Goal: Task Accomplishment & Management: Use online tool/utility

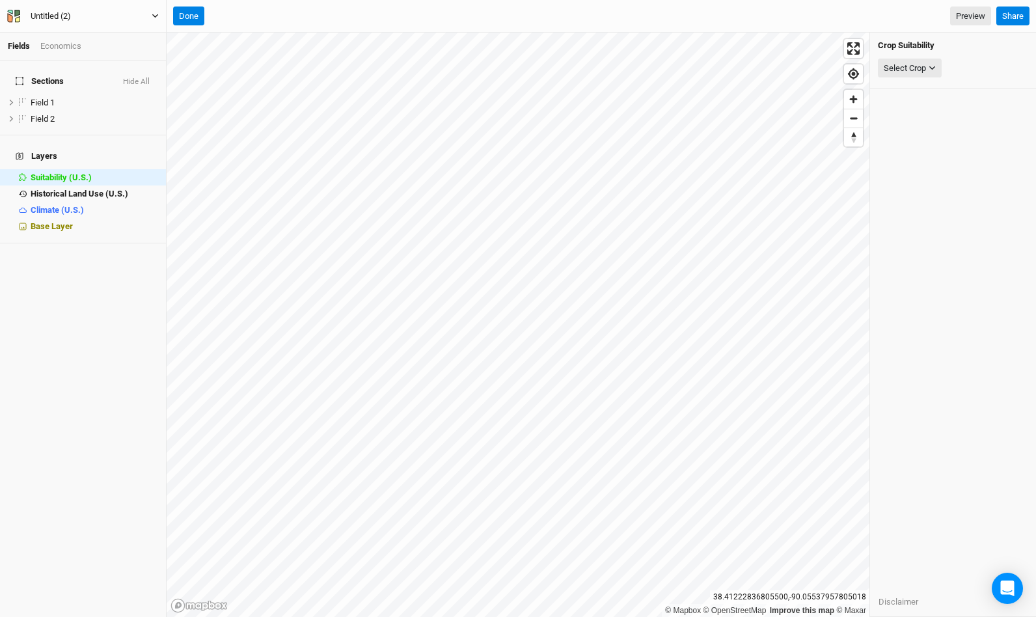
click at [155, 20] on button "Untitled (2)" at bounding box center [83, 16] width 153 height 14
click at [119, 54] on button "Project Settings" at bounding box center [108, 53] width 103 height 17
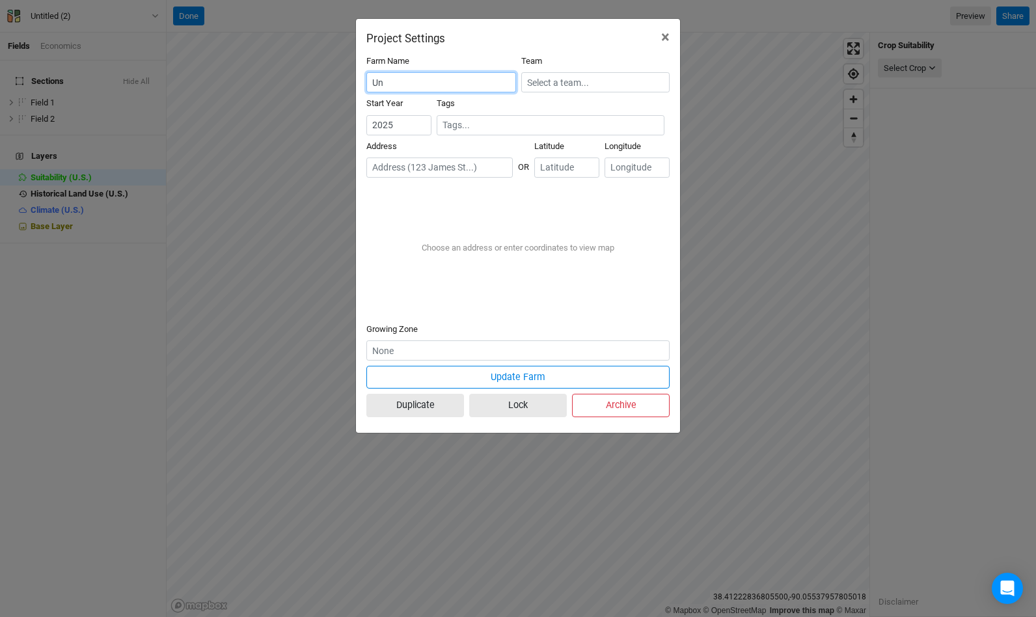
type input "U"
type input "Trophy Millstadt"
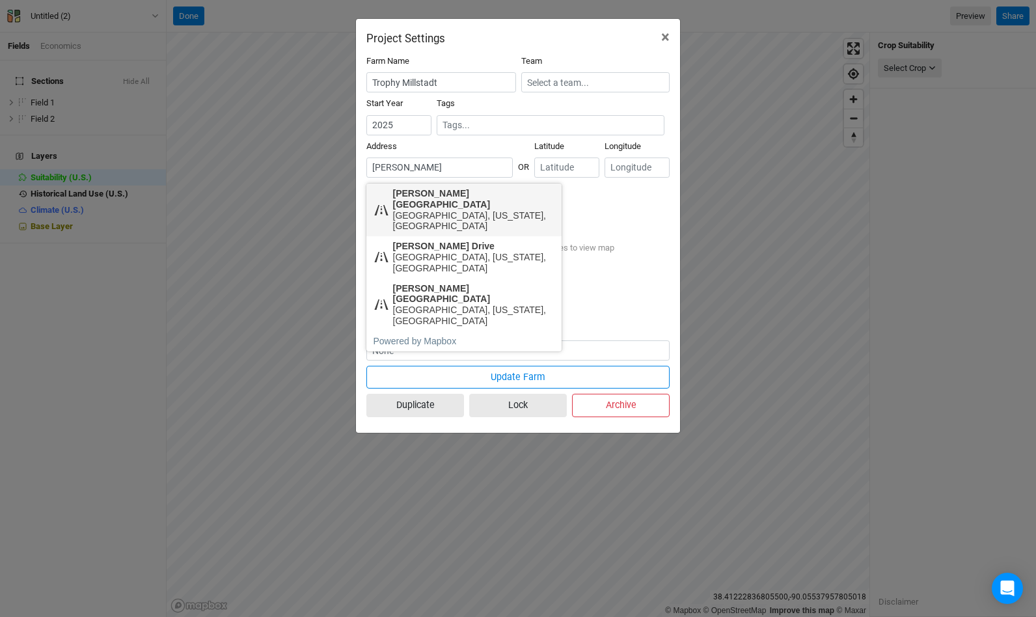
click at [421, 196] on div "[PERSON_NAME][GEOGRAPHIC_DATA]" at bounding box center [474, 199] width 162 height 22
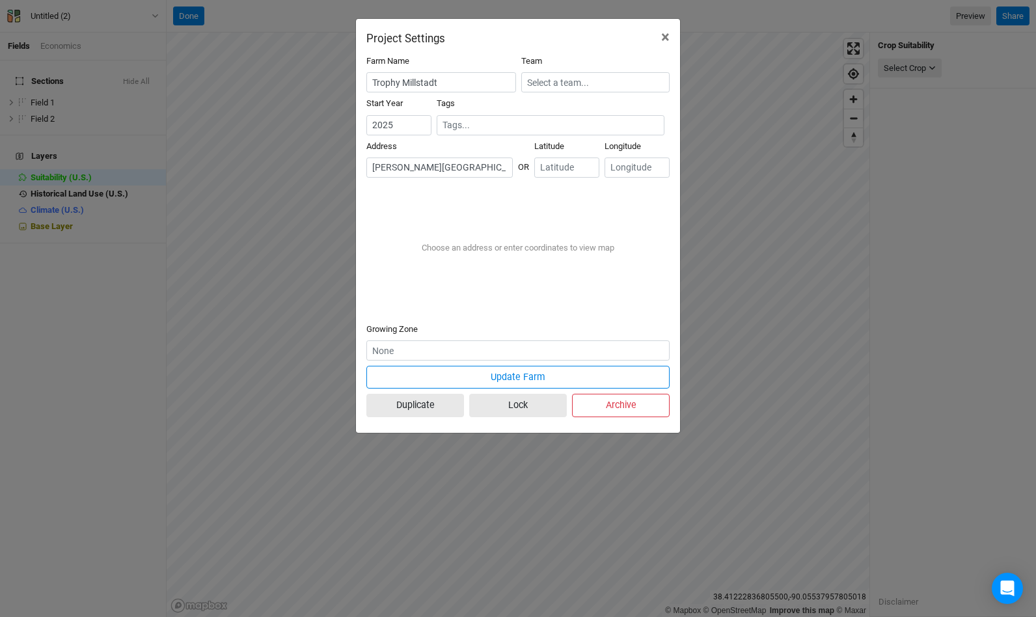
click at [453, 210] on div "[GEOGRAPHIC_DATA], [US_STATE], [GEOGRAPHIC_DATA]" at bounding box center [474, 221] width 162 height 22
click at [374, 167] on input "[PERSON_NAME][GEOGRAPHIC_DATA]" at bounding box center [439, 167] width 146 height 20
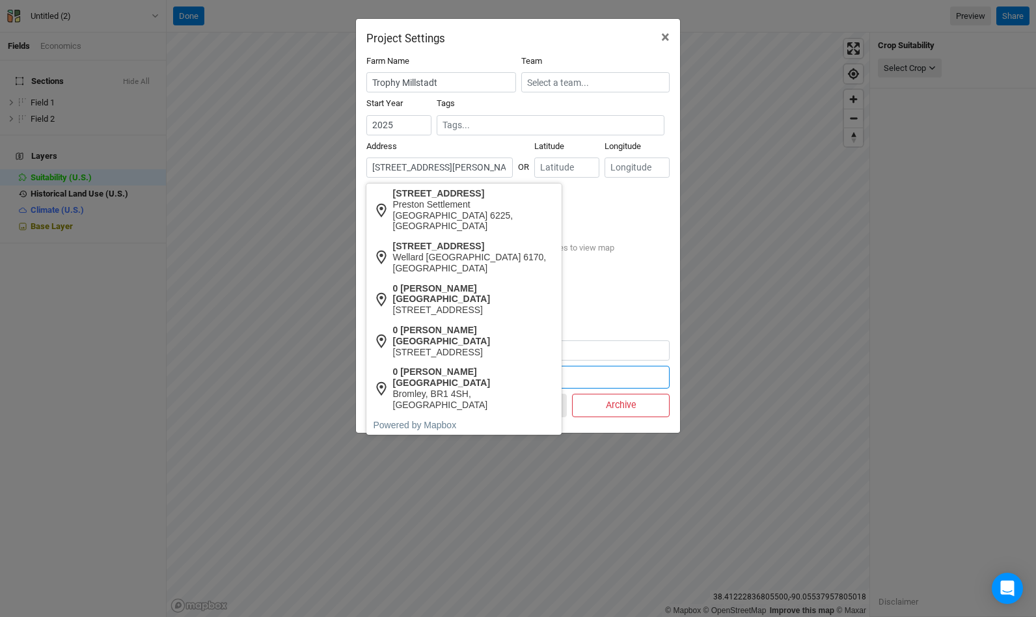
click at [446, 170] on input "[STREET_ADDRESS][PERSON_NAME]" at bounding box center [439, 167] width 146 height 20
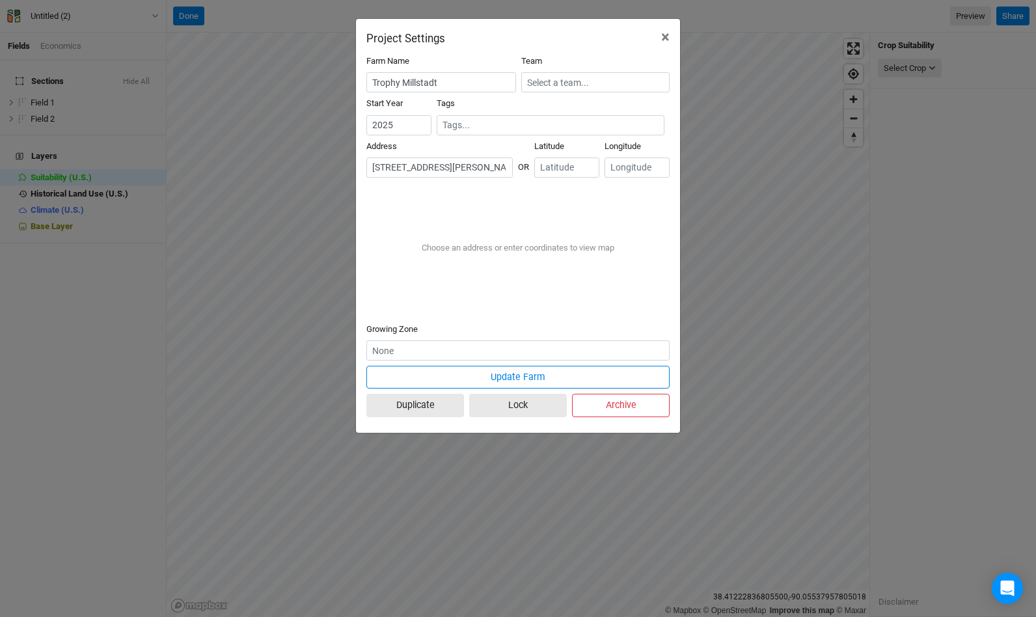
click at [433, 222] on div "[PERSON_NAME][GEOGRAPHIC_DATA]" at bounding box center [474, 230] width 162 height 22
click at [555, 165] on input "number" at bounding box center [566, 167] width 65 height 20
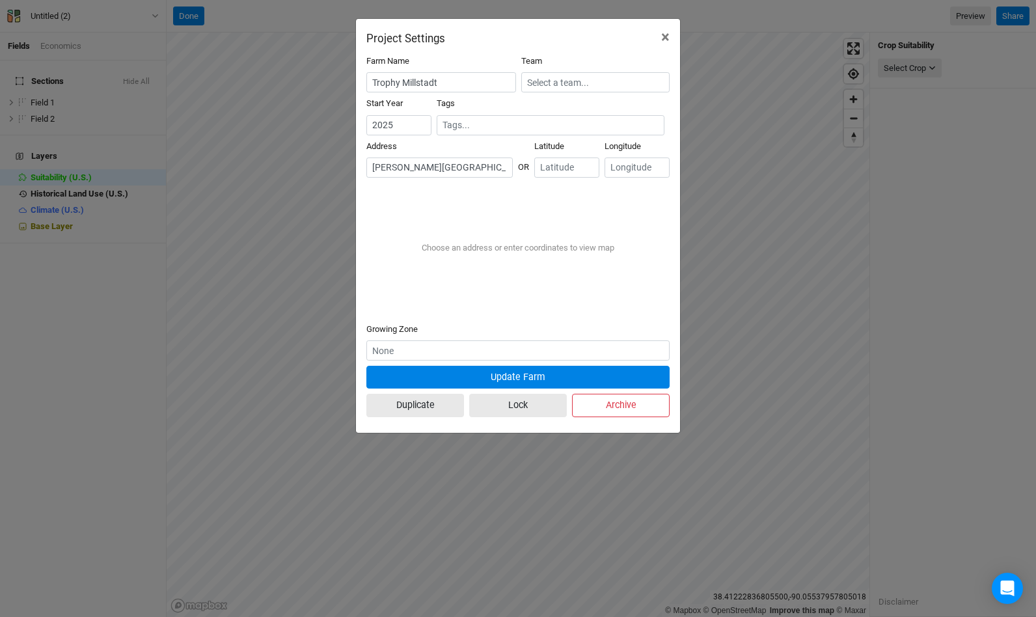
click at [496, 376] on button "Update Farm" at bounding box center [517, 377] width 303 height 23
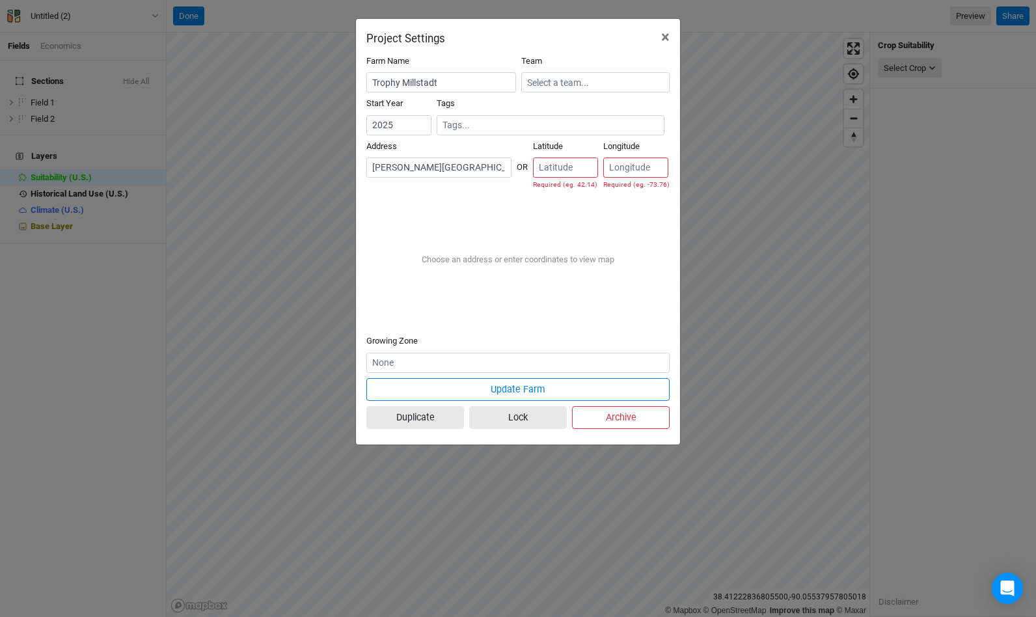
click at [456, 176] on input "[PERSON_NAME][GEOGRAPHIC_DATA]" at bounding box center [438, 167] width 145 height 20
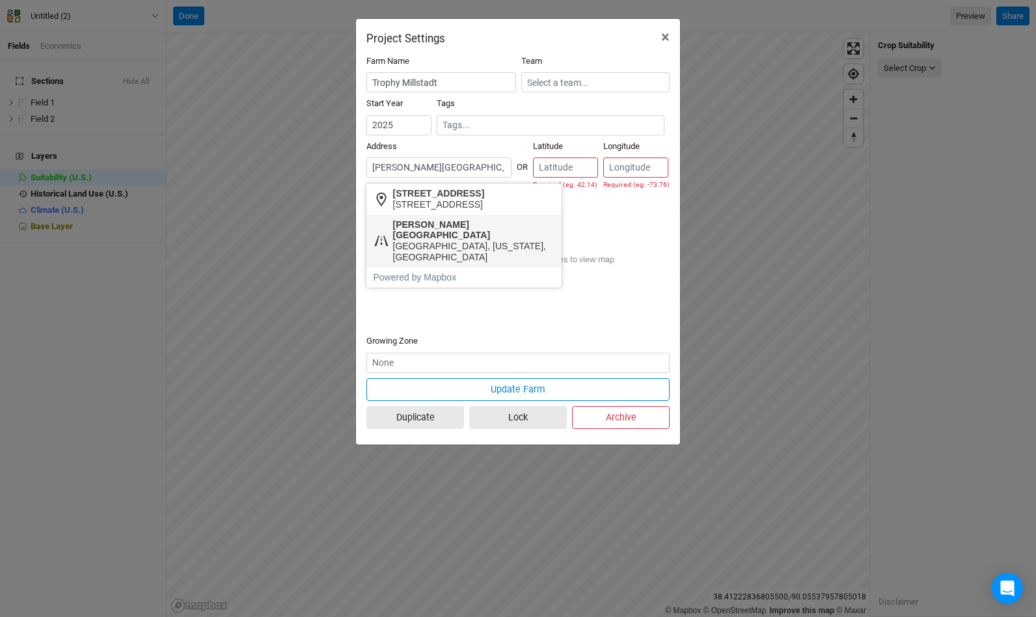
click at [457, 222] on div "[PERSON_NAME][GEOGRAPHIC_DATA]" at bounding box center [474, 230] width 162 height 22
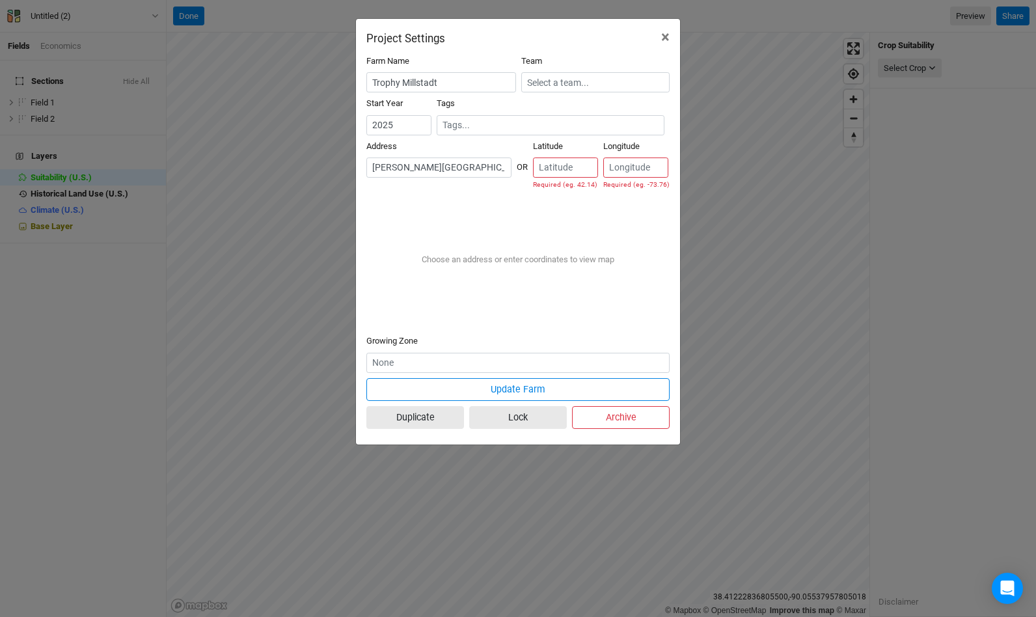
click at [371, 165] on input "[PERSON_NAME][GEOGRAPHIC_DATA]" at bounding box center [438, 167] width 145 height 20
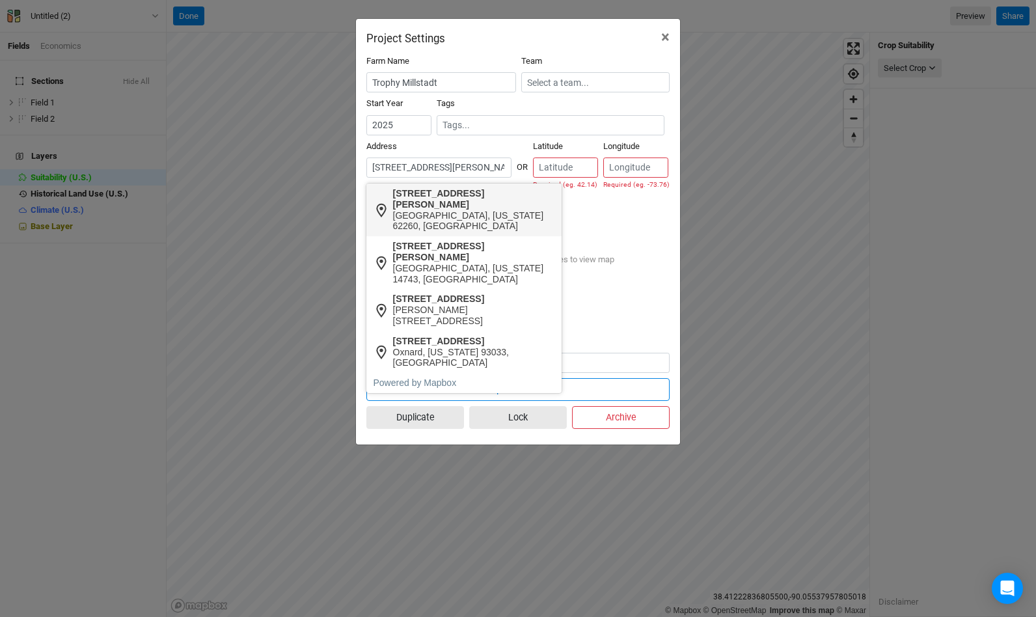
click at [457, 210] on div "[GEOGRAPHIC_DATA], [US_STATE] 62260, [GEOGRAPHIC_DATA]" at bounding box center [474, 221] width 162 height 22
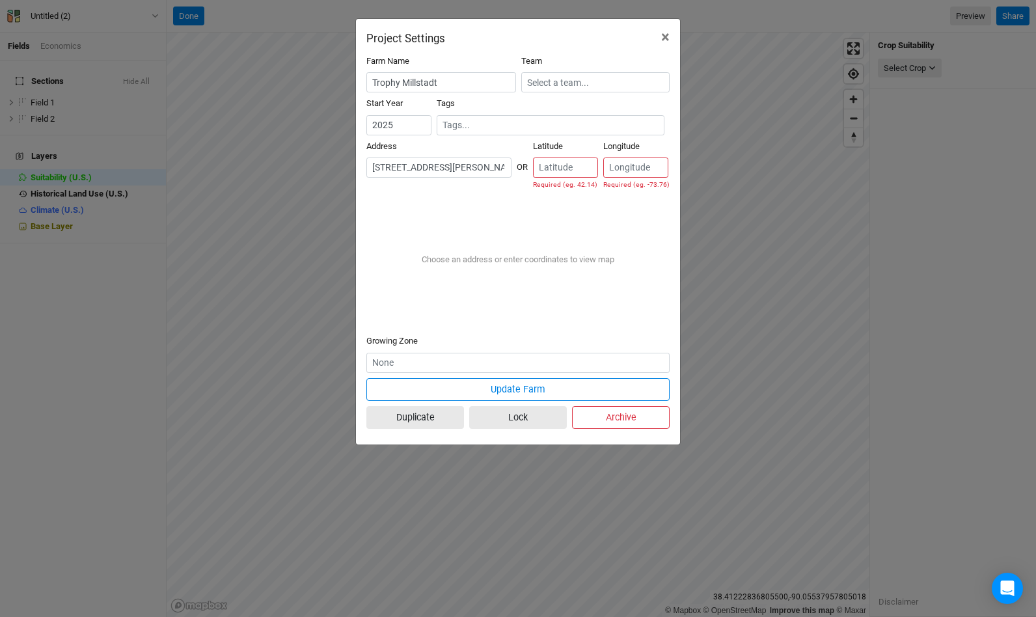
type input "[STREET_ADDRESS][PERSON_NAME][US_STATE]"
type input "38.40822"
type input "-90.043062"
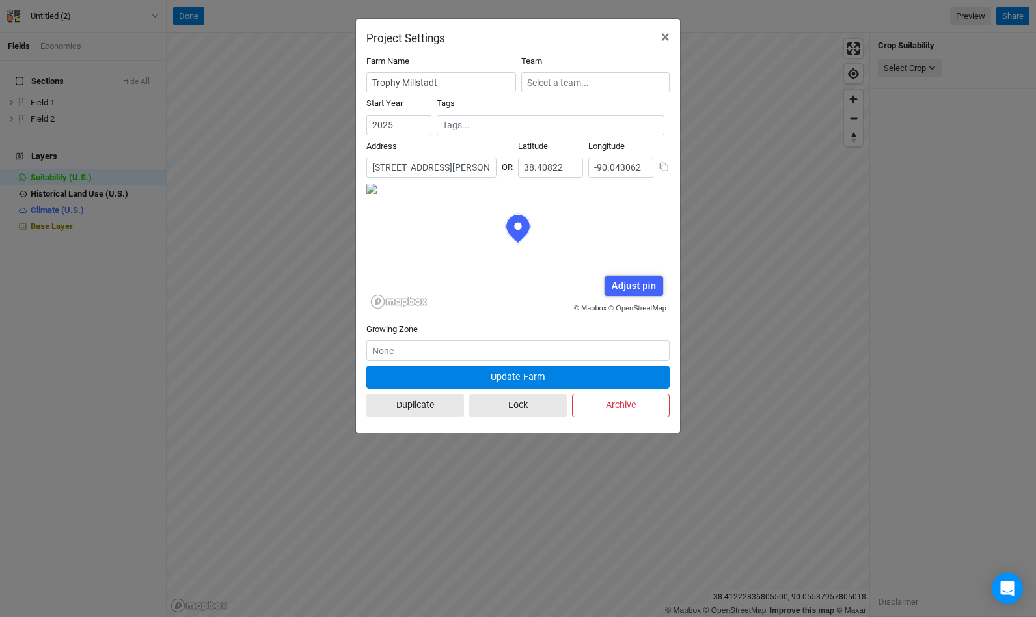
scroll to position [65, 152]
drag, startPoint x: 577, startPoint y: 258, endPoint x: 536, endPoint y: 287, distance: 50.4
click at [536, 287] on div "© Mapbox © OpenStreetMap Adjust pin Save Cancel" at bounding box center [517, 248] width 303 height 130
click at [621, 282] on div "Adjust pin" at bounding box center [633, 286] width 58 height 20
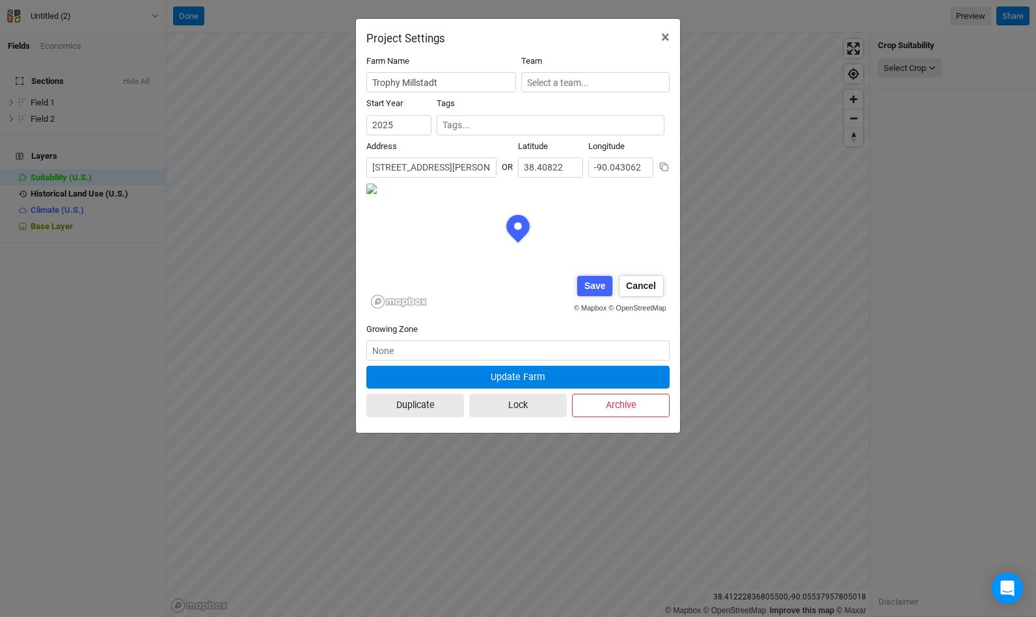
click at [619, 232] on div "© Mapbox © OpenStreetMap Adjust pin Save Cancel" at bounding box center [517, 248] width 303 height 130
click at [611, 176] on form "Farm Name Trophy Millstadt Team Start Year [DATE] Tags Address 4 results are av…" at bounding box center [517, 238] width 303 height 367
click at [573, 232] on div "© Mapbox © OpenStreetMap Adjust pin Save Cancel" at bounding box center [517, 248] width 303 height 130
click at [568, 230] on div "© Mapbox © OpenStreetMap Adjust pin Save Cancel" at bounding box center [517, 248] width 303 height 130
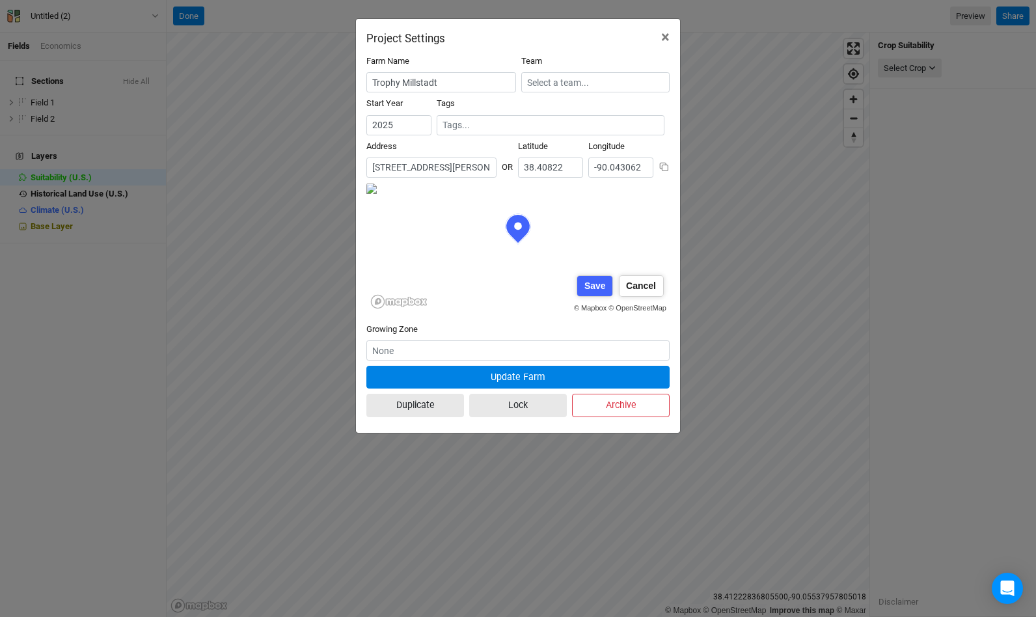
scroll to position [130, 3]
click at [557, 215] on div "© Mapbox © OpenStreetMap Adjust pin Save Cancel" at bounding box center [517, 248] width 303 height 130
click at [589, 279] on div "Save" at bounding box center [594, 286] width 35 height 20
type input "38.40738"
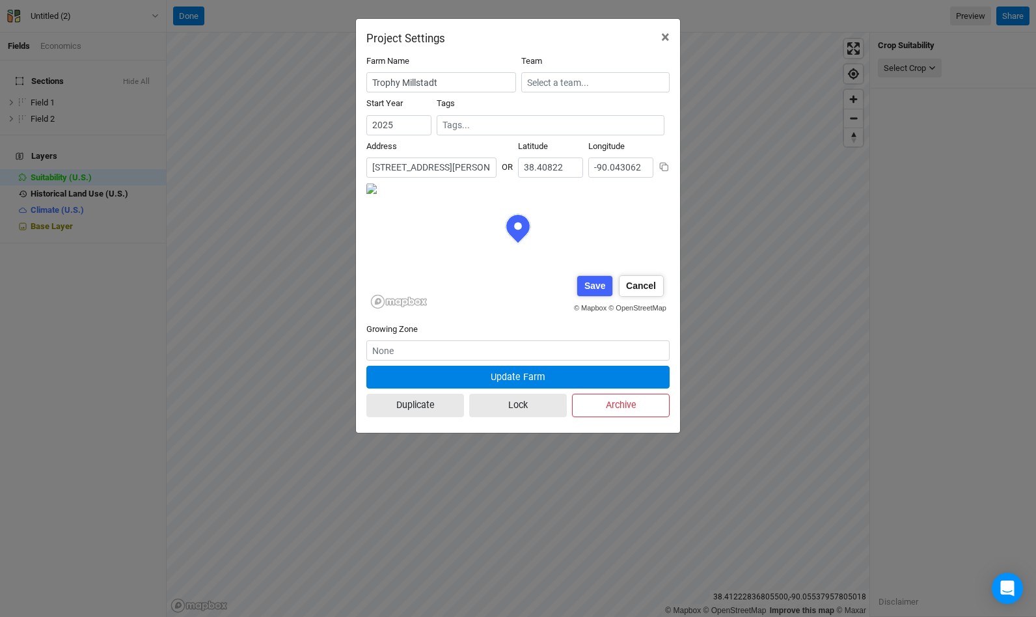
type input "-90.045458"
click at [628, 287] on div "Adjust pin" at bounding box center [633, 286] width 58 height 20
click at [658, 349] on form "Farm Name Trophy Millstadt Team Start Year [DATE] Tags Address 4 results are av…" at bounding box center [517, 238] width 303 height 367
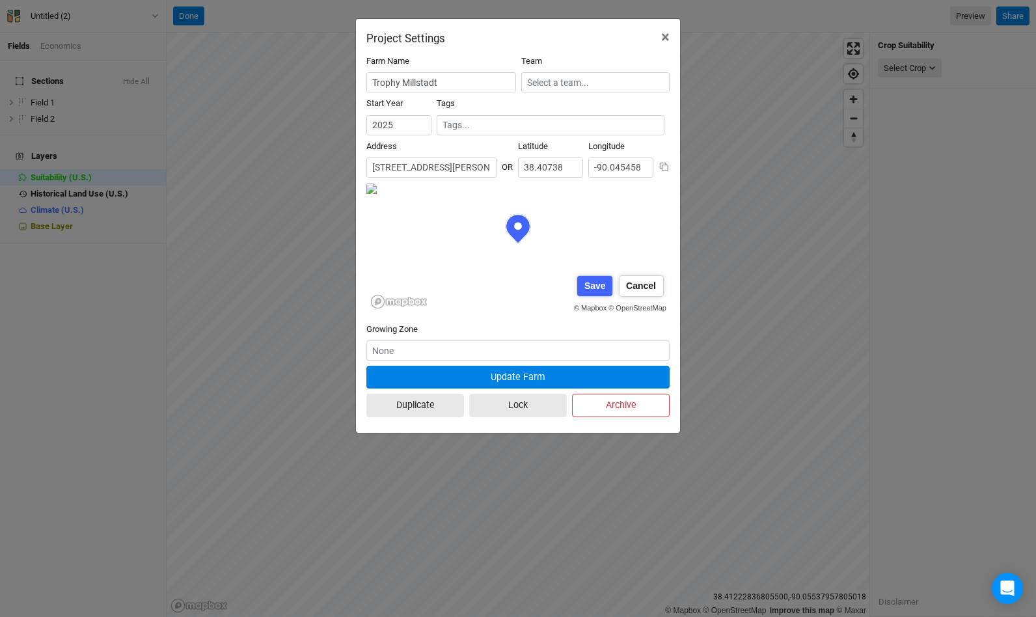
click at [604, 286] on div "Save" at bounding box center [594, 286] width 35 height 20
type input "38.408221"
type input "-90.047153"
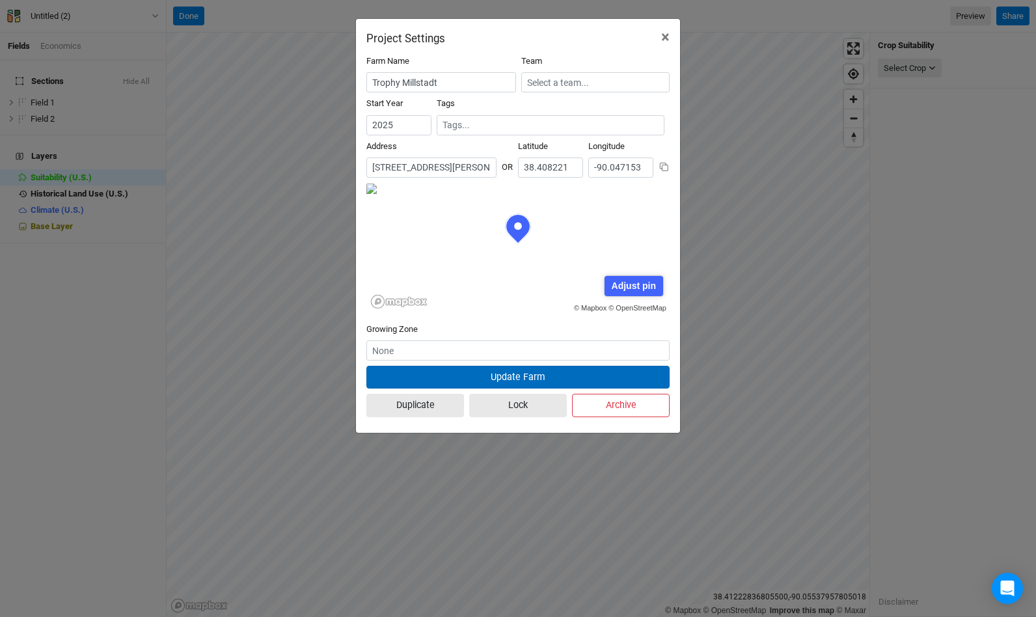
click at [509, 378] on button "Update Farm" at bounding box center [517, 377] width 303 height 23
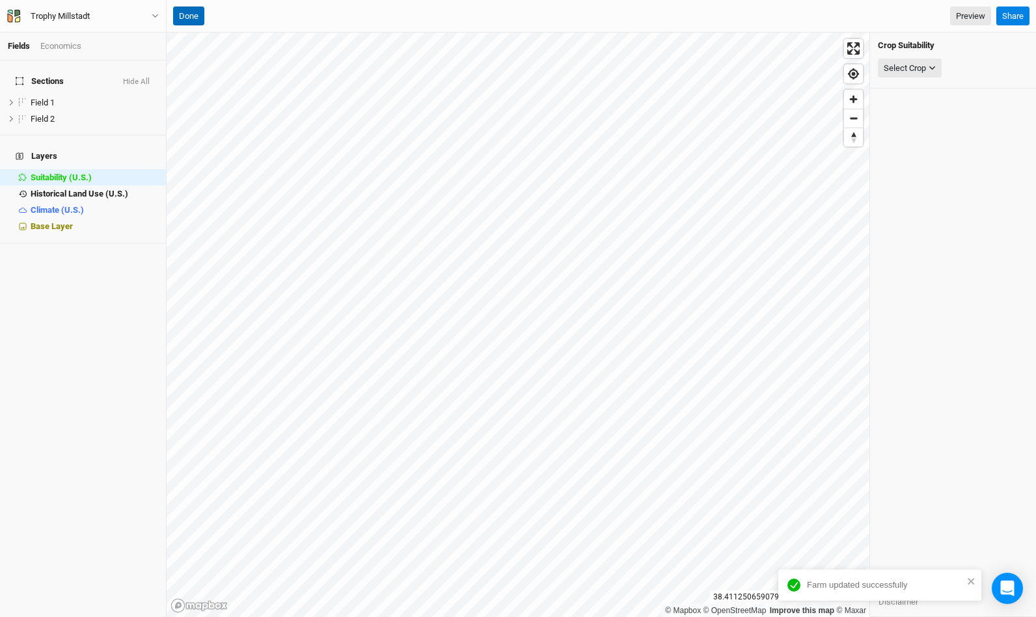
click at [203, 15] on button "Done" at bounding box center [188, 17] width 31 height 20
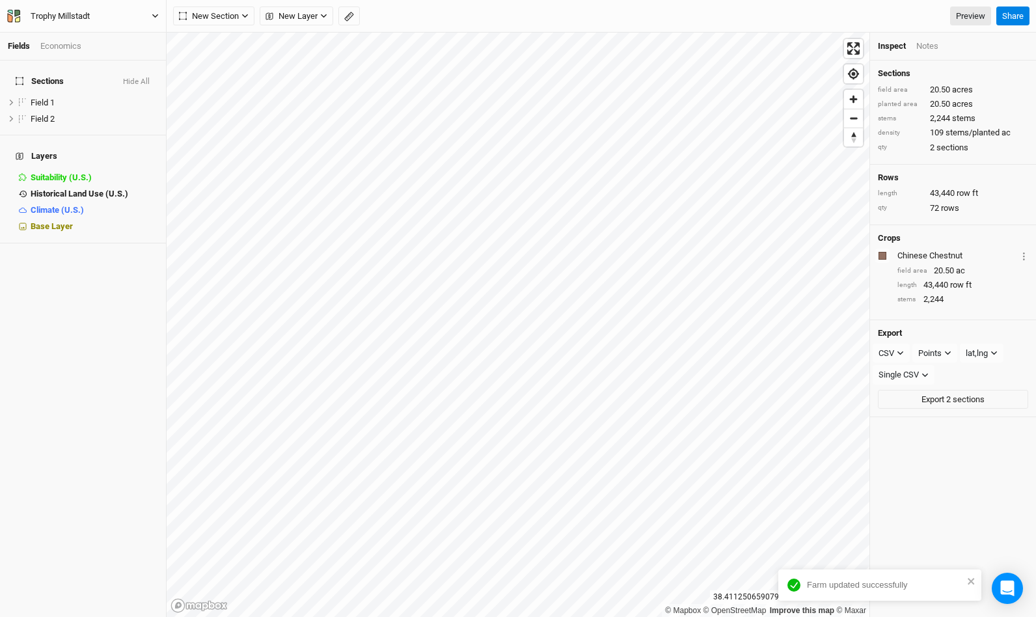
click at [152, 14] on icon "button" at bounding box center [155, 15] width 7 height 7
click at [113, 38] on button "Back" at bounding box center [108, 36] width 103 height 17
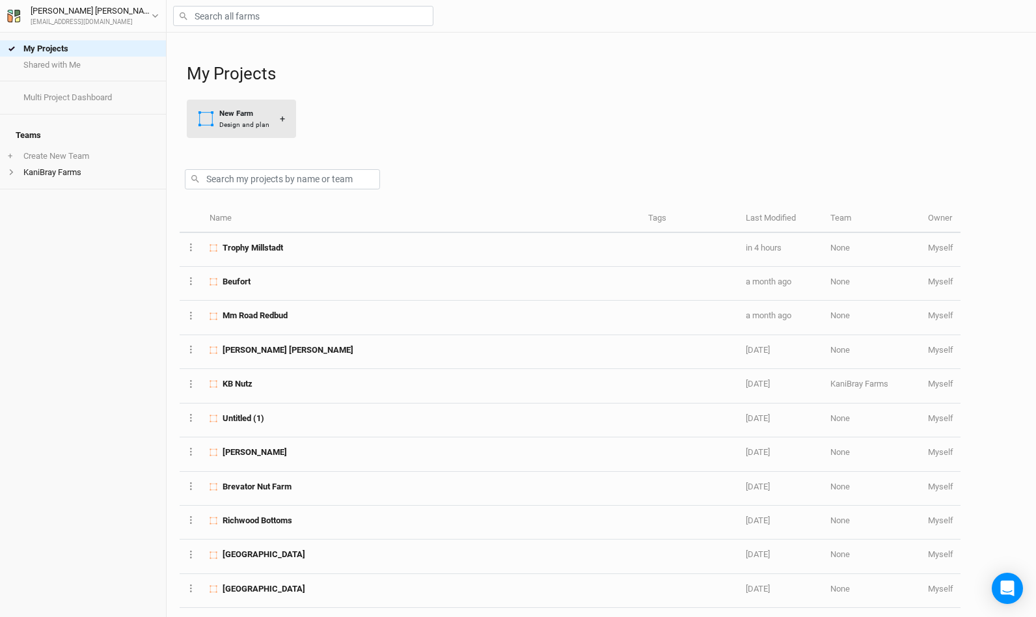
click at [244, 127] on div "Design and plan" at bounding box center [244, 125] width 50 height 10
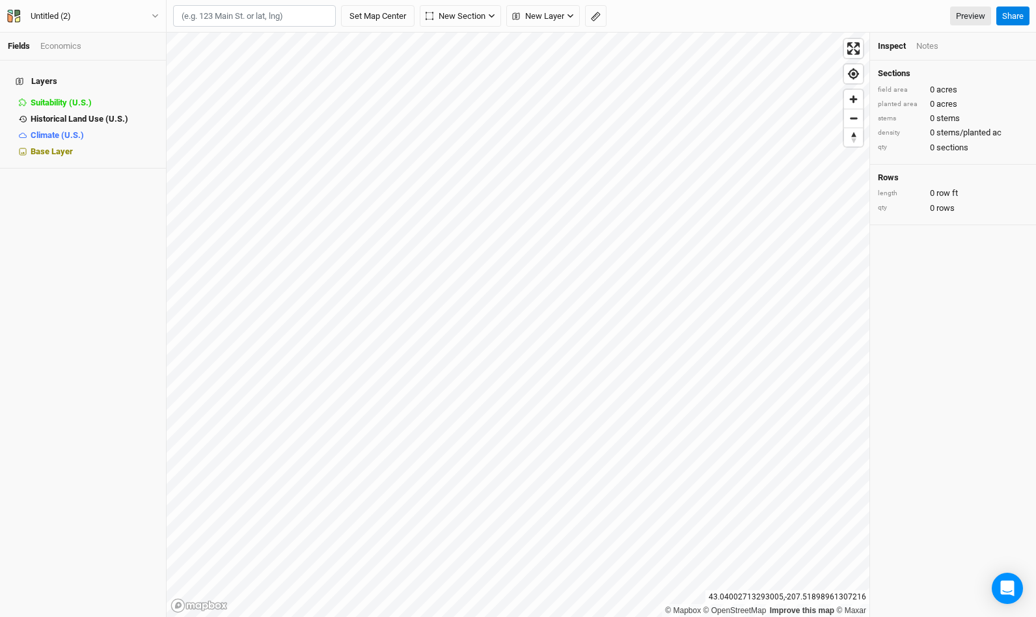
click at [242, 19] on input "text" at bounding box center [254, 16] width 163 height 22
click at [228, 49] on div "[GEOGRAPHIC_DATA], [US_STATE], [GEOGRAPHIC_DATA]" at bounding box center [281, 60] width 162 height 22
type input "[GEOGRAPHIC_DATA][US_STATE]"
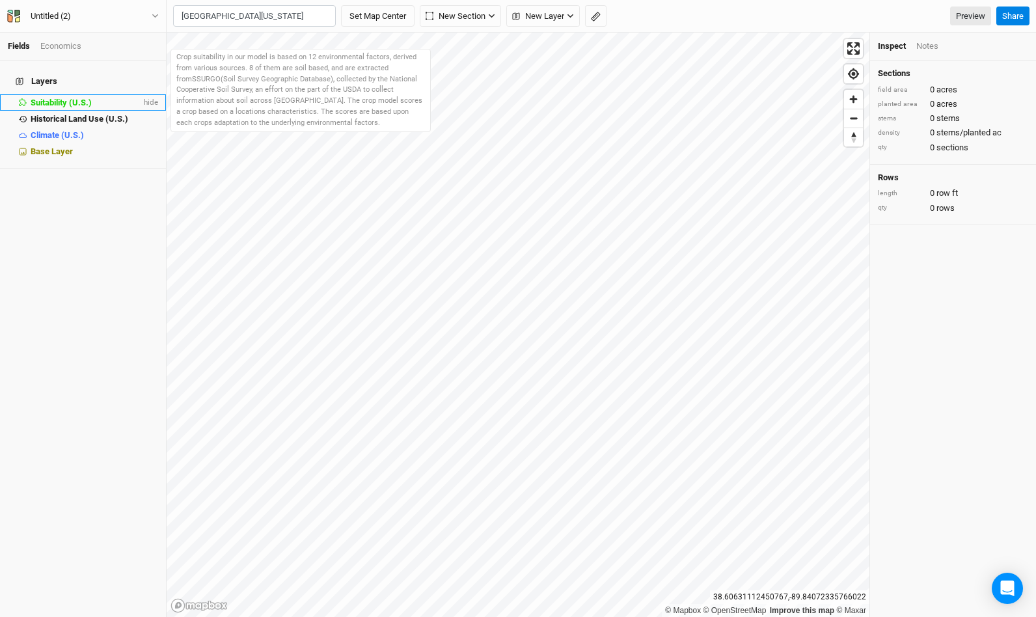
click at [96, 98] on div "Suitability (U.S.)" at bounding box center [86, 103] width 111 height 10
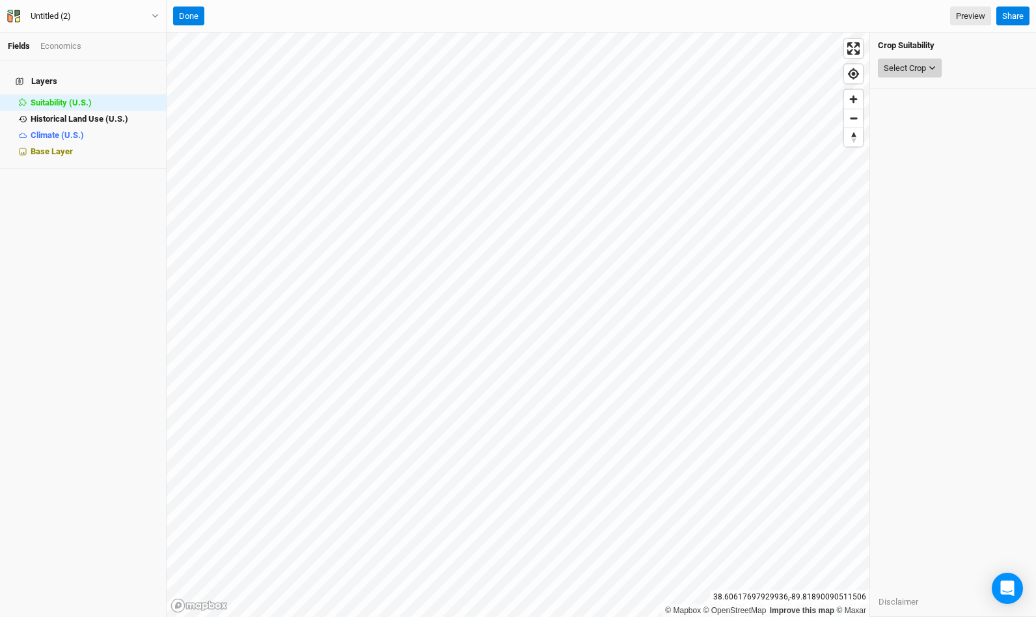
click at [935, 62] on button "Select Crop" at bounding box center [909, 69] width 64 height 20
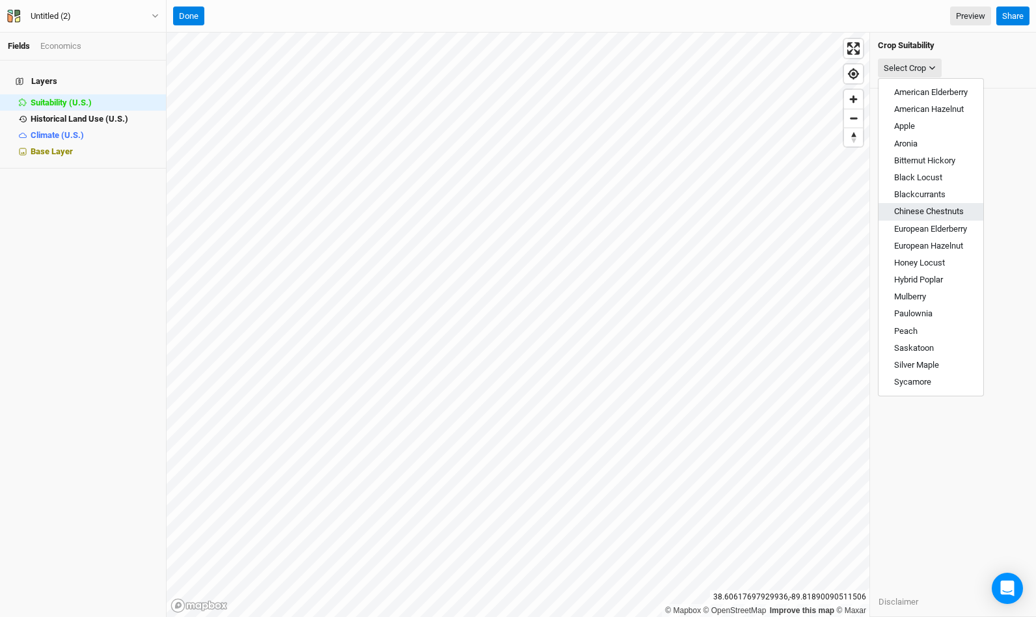
click at [920, 205] on button "Chinese Chestnuts" at bounding box center [930, 211] width 105 height 17
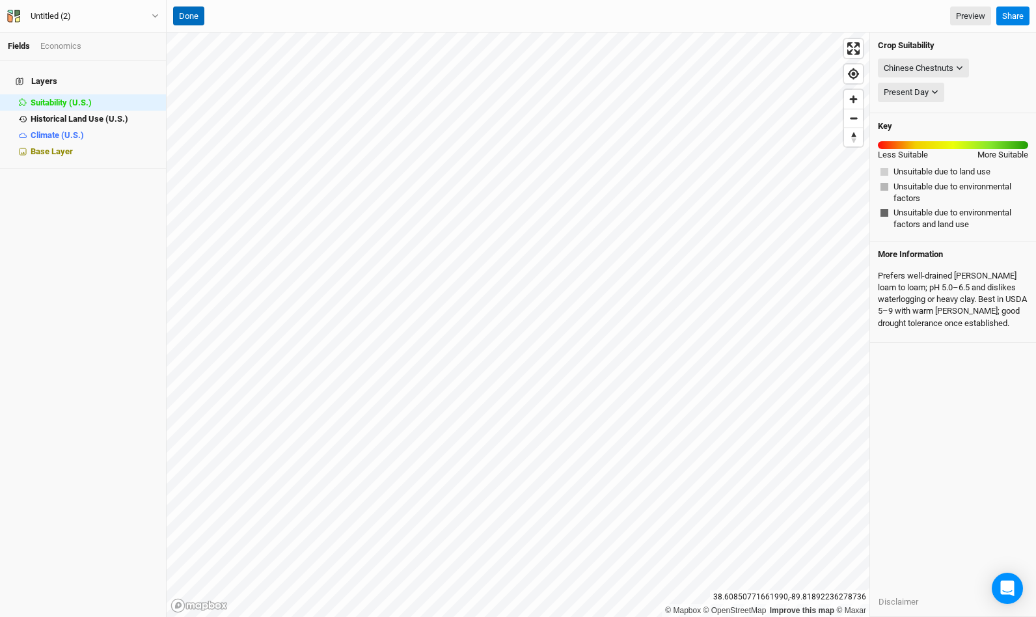
click at [191, 19] on button "Done" at bounding box center [188, 17] width 31 height 20
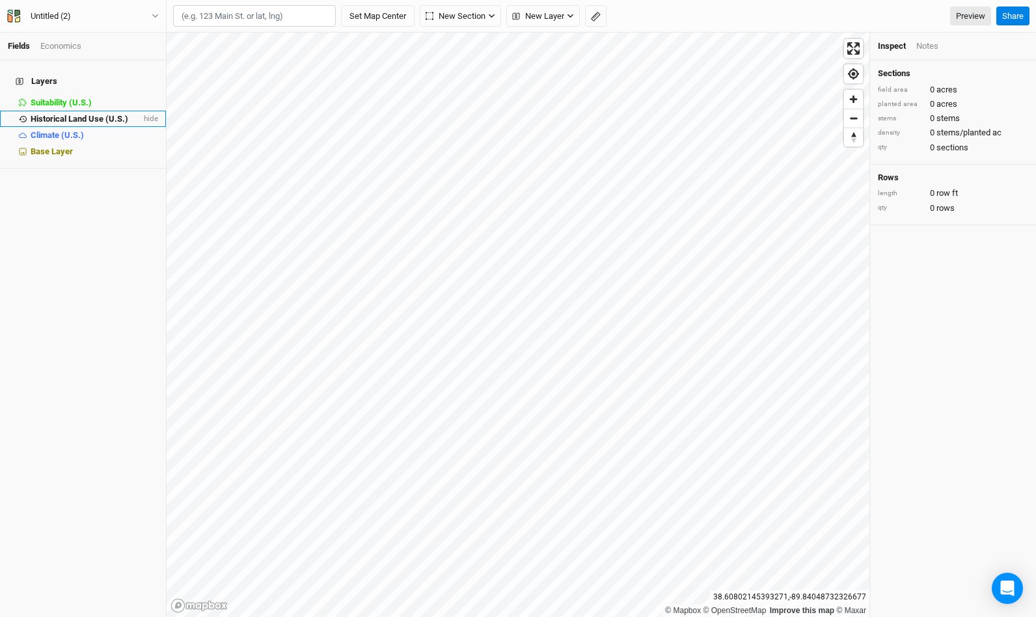
click at [69, 114] on span "Historical Land Use (U.S.)" at bounding box center [80, 119] width 98 height 10
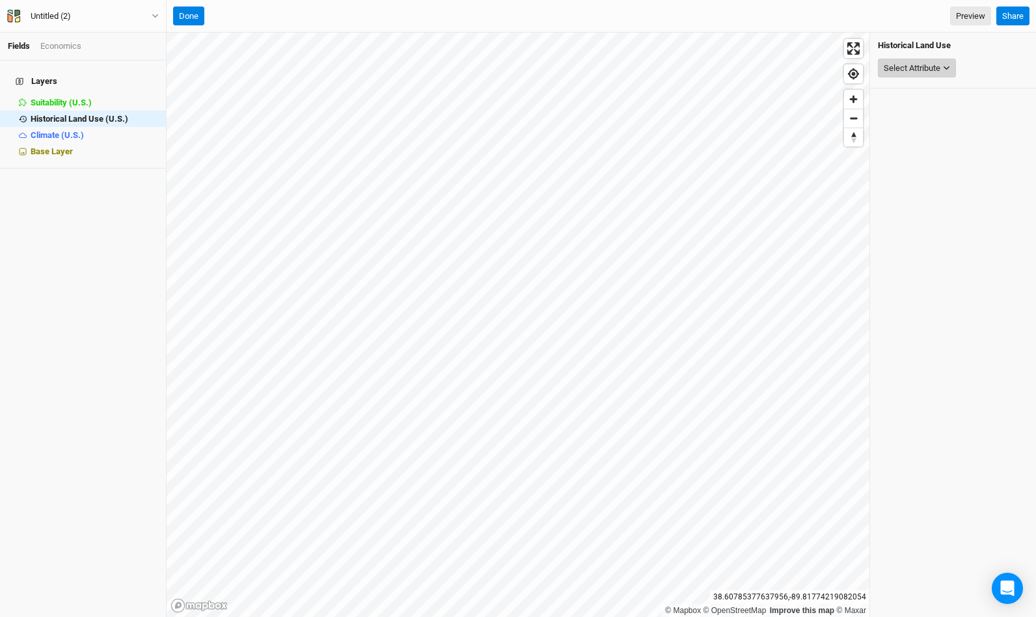
click at [931, 67] on div "Select Attribute" at bounding box center [911, 68] width 57 height 13
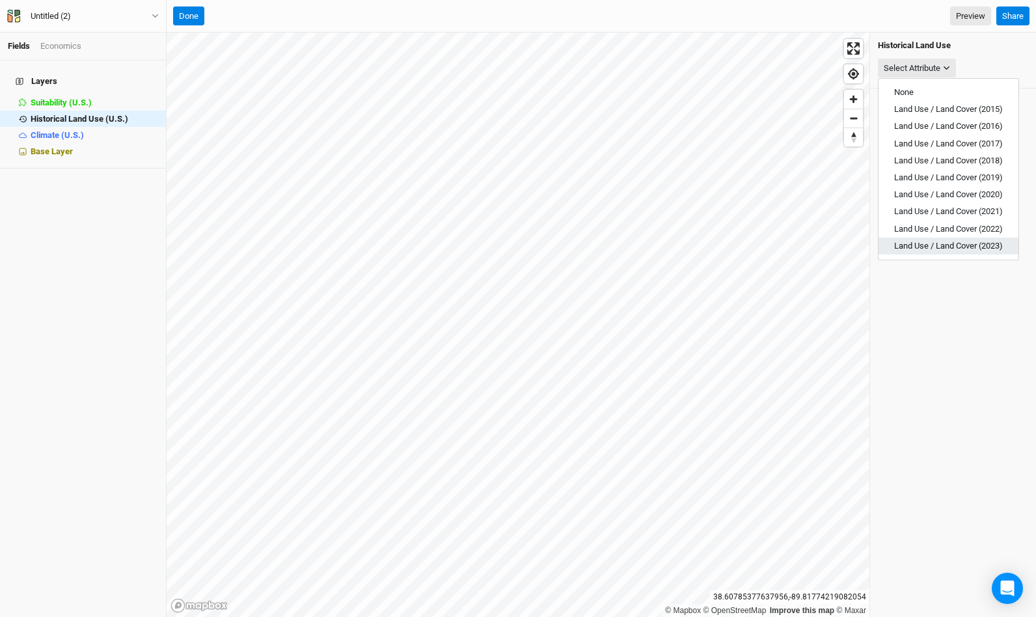
click at [924, 238] on button "Land Use / Land Cover (2023)" at bounding box center [948, 245] width 140 height 17
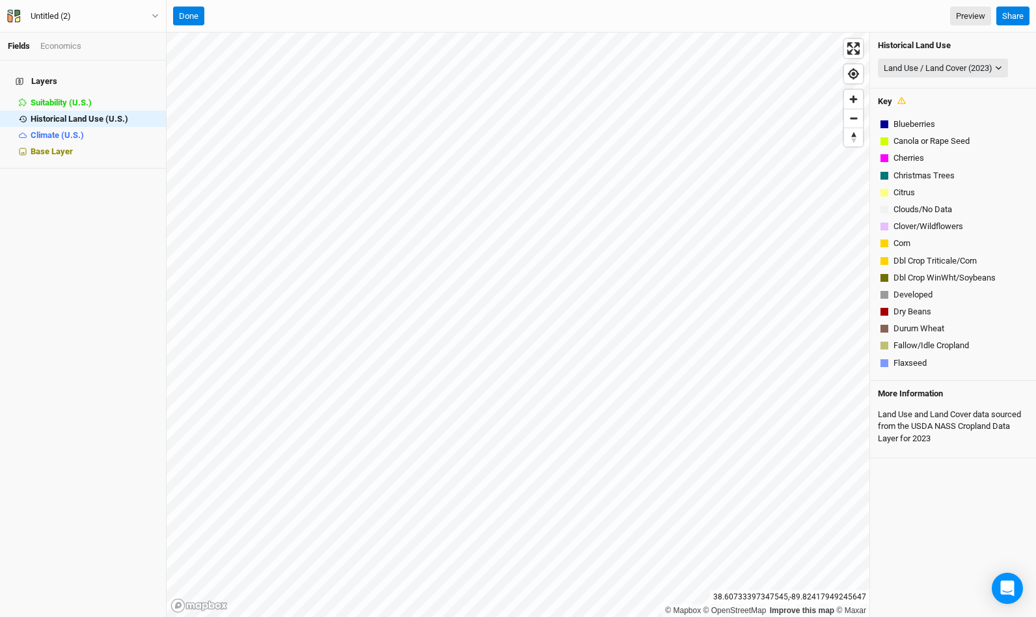
scroll to position [166, 0]
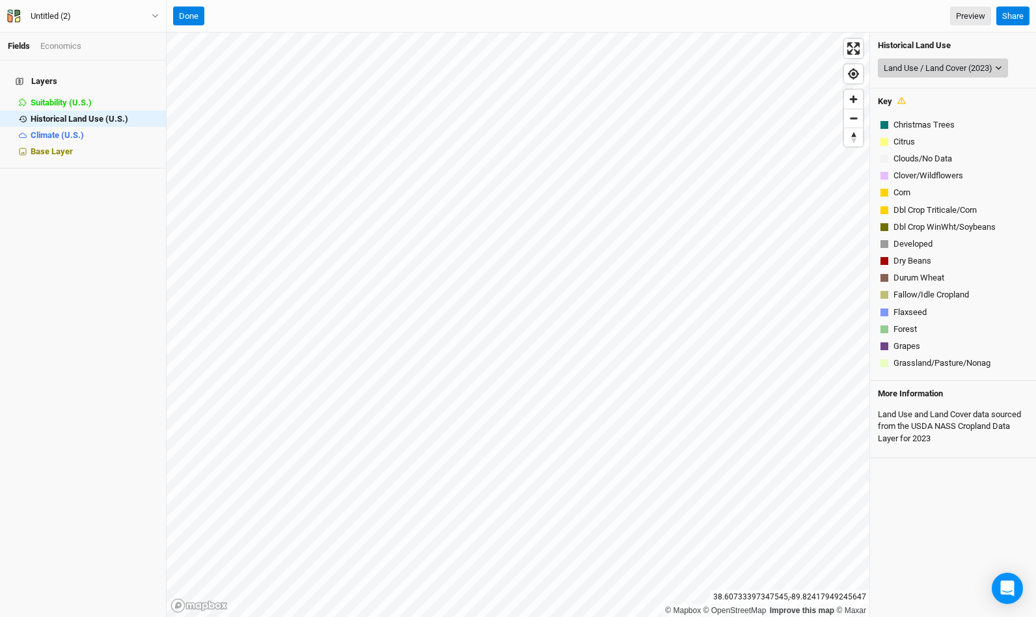
click at [982, 67] on div "Land Use / Land Cover (2023)" at bounding box center [937, 68] width 109 height 13
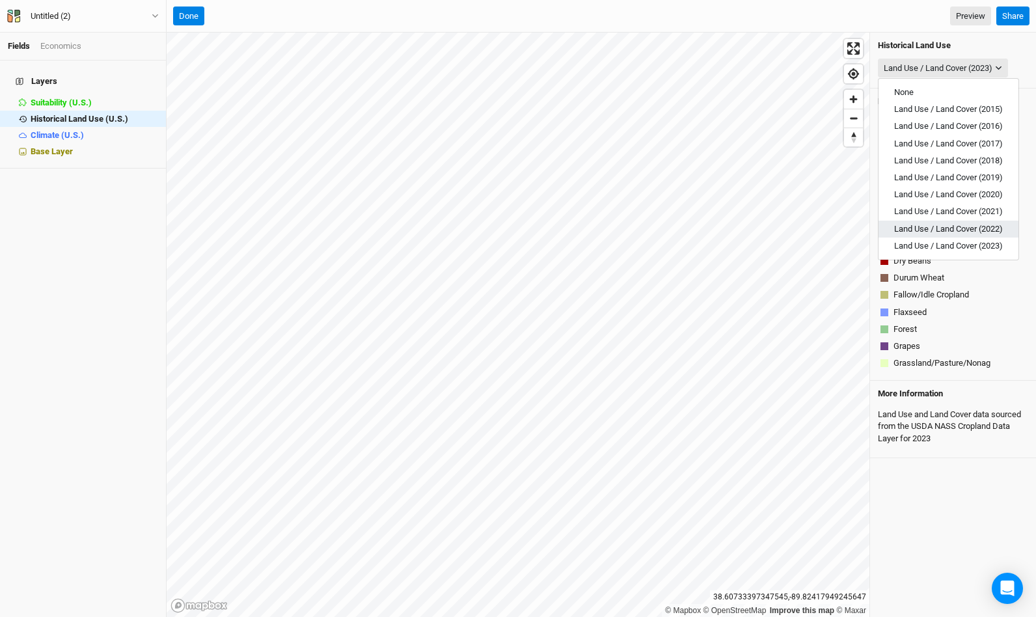
click at [948, 225] on span "Land Use / Land Cover (2022)" at bounding box center [948, 229] width 109 height 10
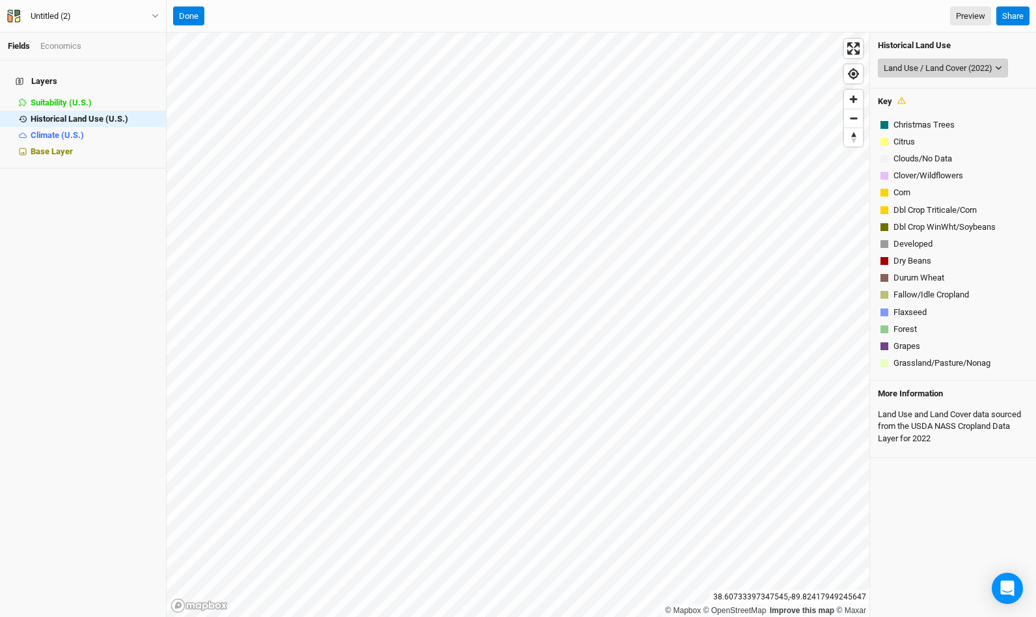
click at [980, 70] on div "Land Use / Land Cover (2022)" at bounding box center [937, 68] width 109 height 13
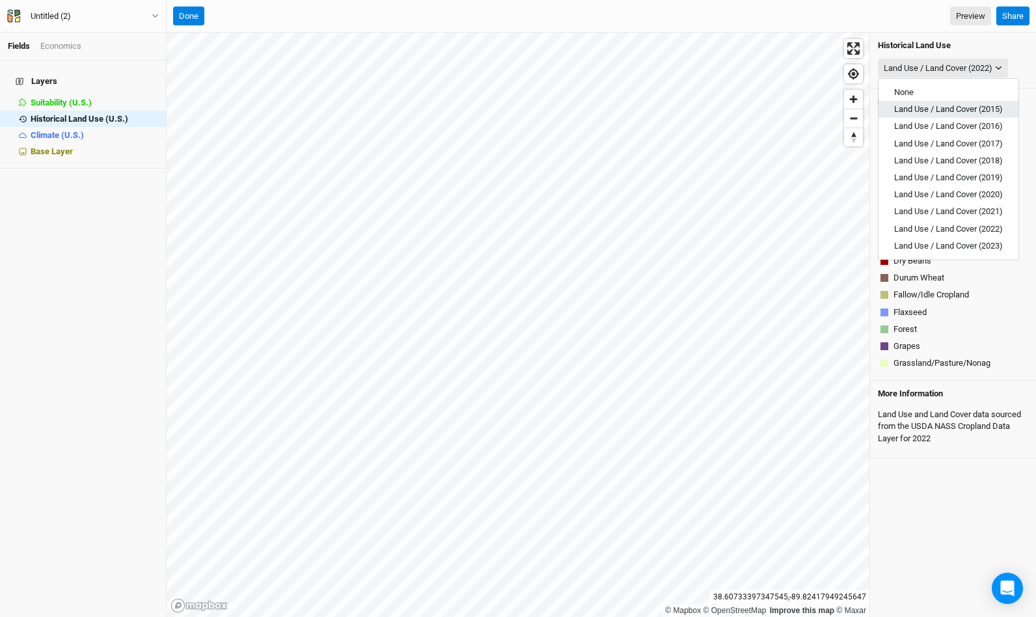
click at [973, 115] on button "Land Use / Land Cover (2015)" at bounding box center [948, 109] width 140 height 17
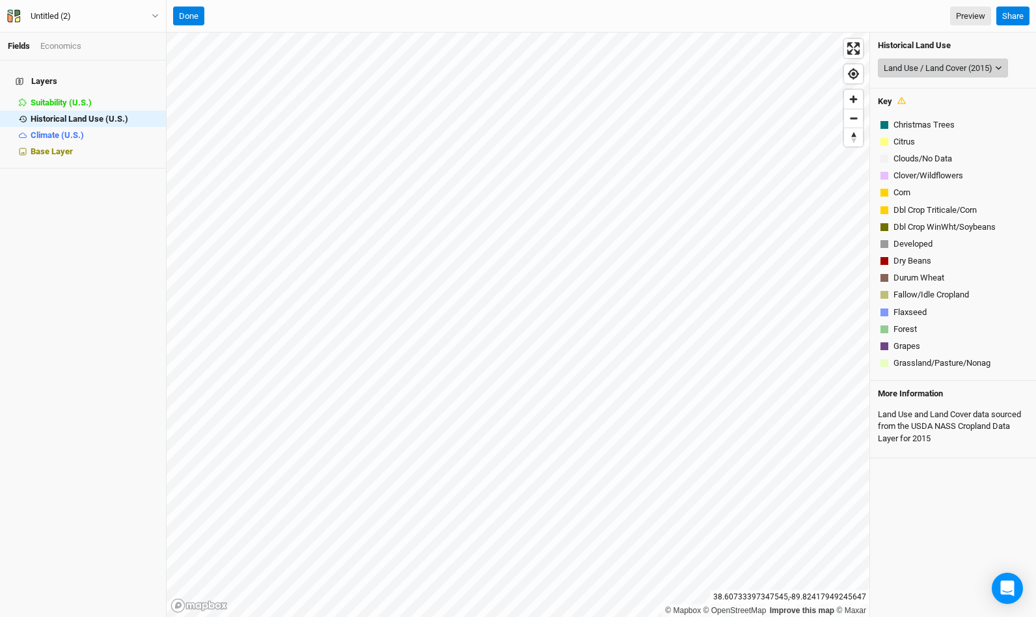
click at [969, 64] on div "Land Use / Land Cover (2015)" at bounding box center [937, 68] width 109 height 13
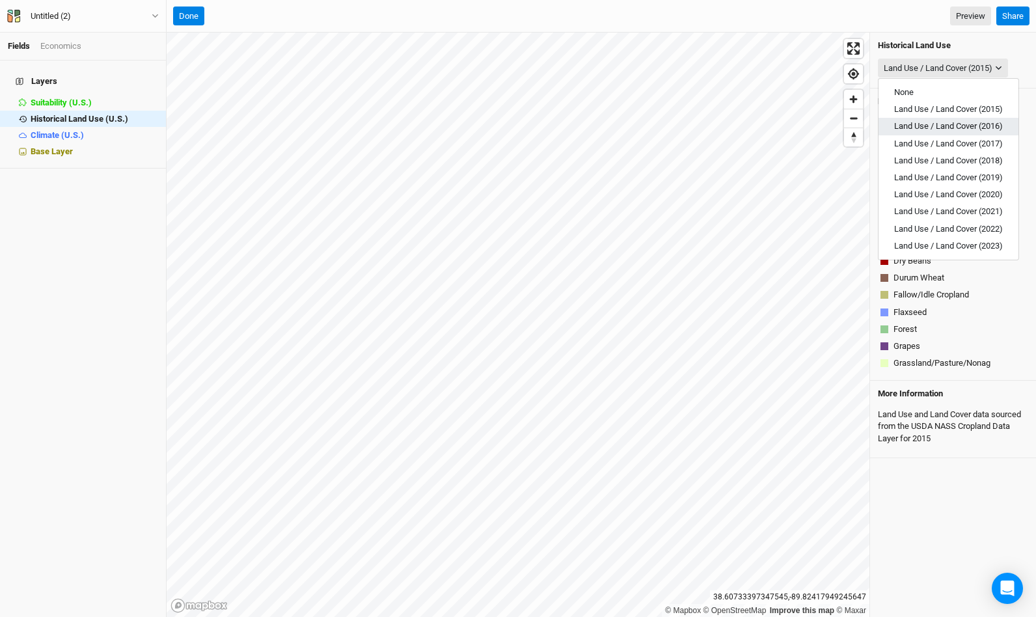
click at [954, 124] on span "Land Use / Land Cover (2016)" at bounding box center [948, 126] width 109 height 10
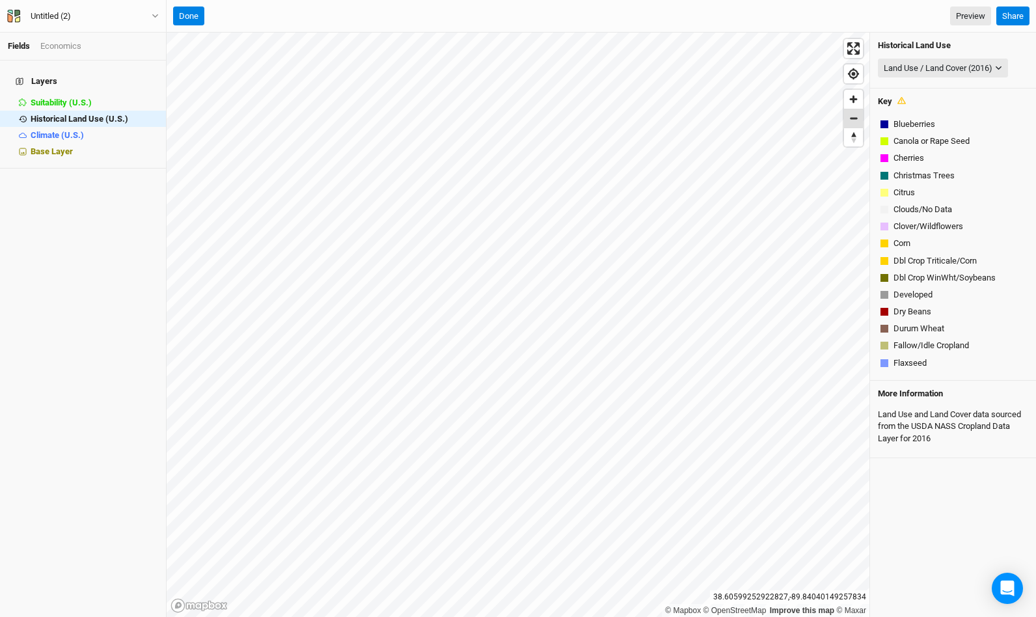
scroll to position [250, 0]
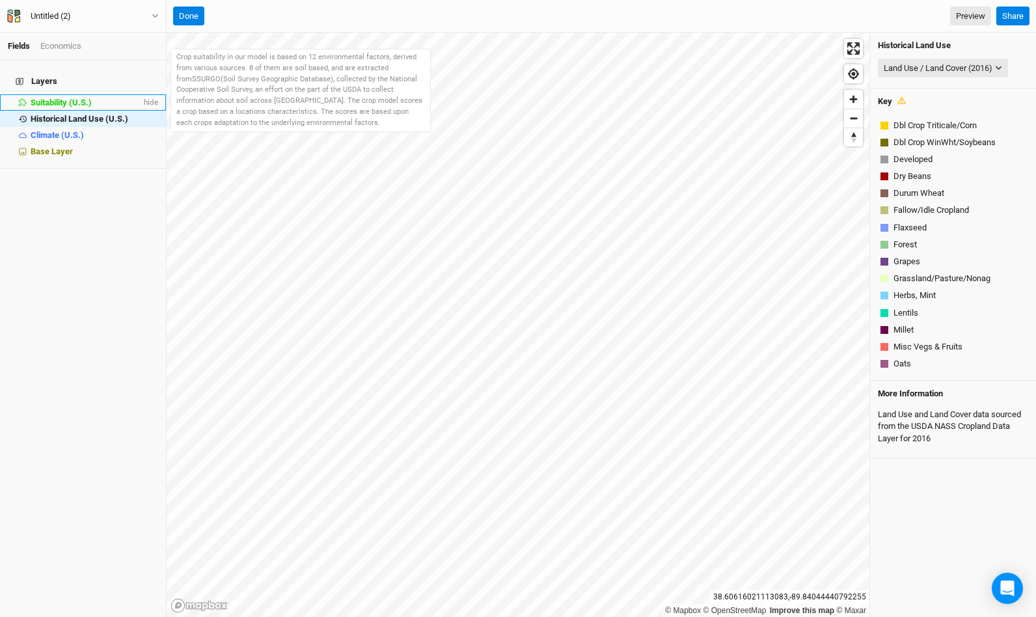
click at [63, 94] on li "Suitability (U.S.) hide" at bounding box center [83, 102] width 166 height 16
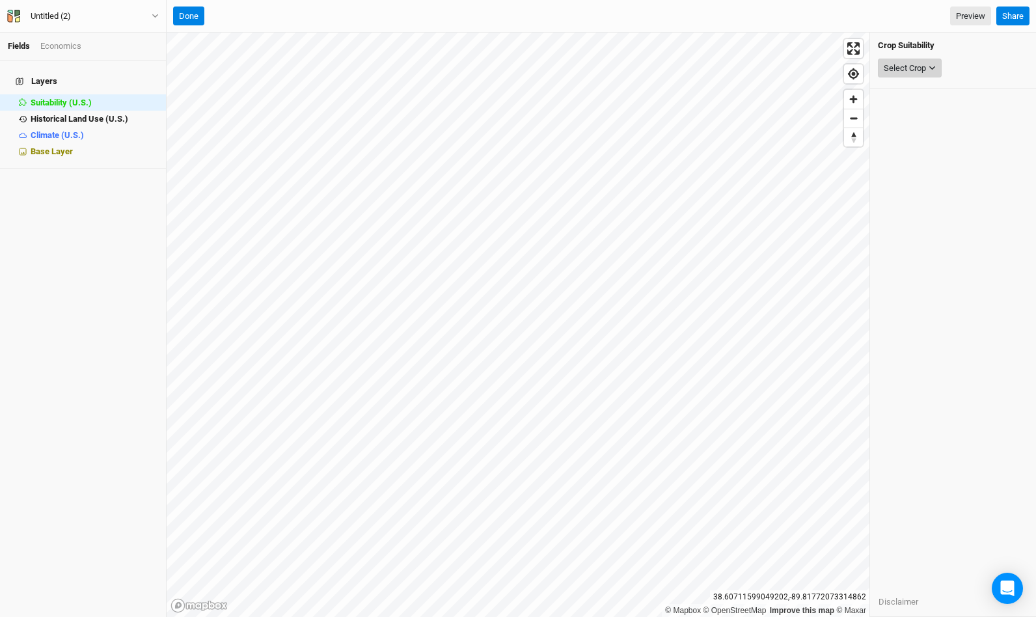
click at [928, 65] on icon "button" at bounding box center [931, 67] width 7 height 7
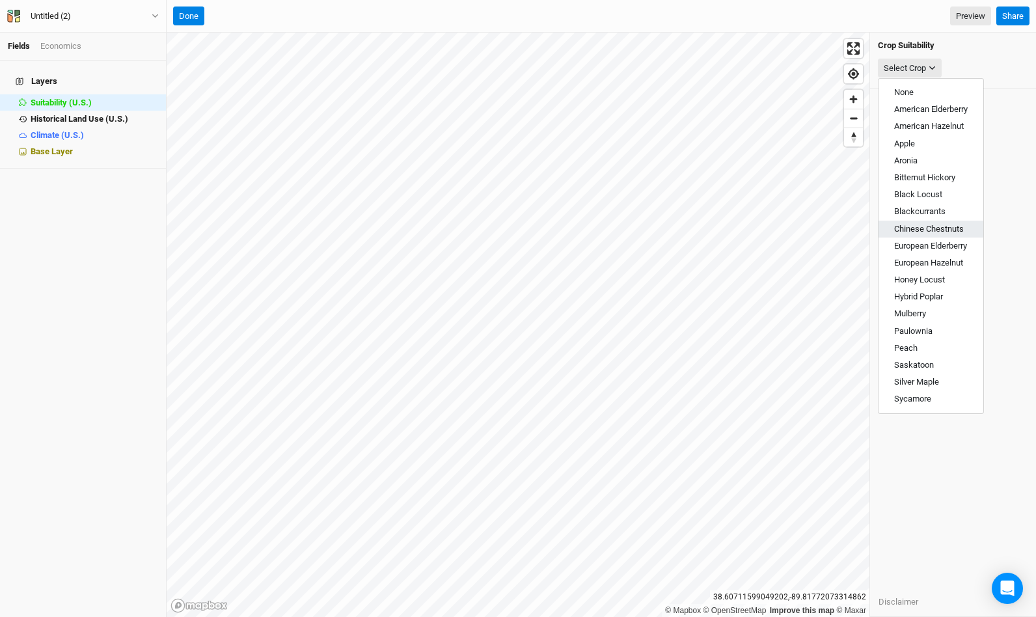
click at [929, 228] on span "Chinese Chestnuts" at bounding box center [929, 229] width 70 height 10
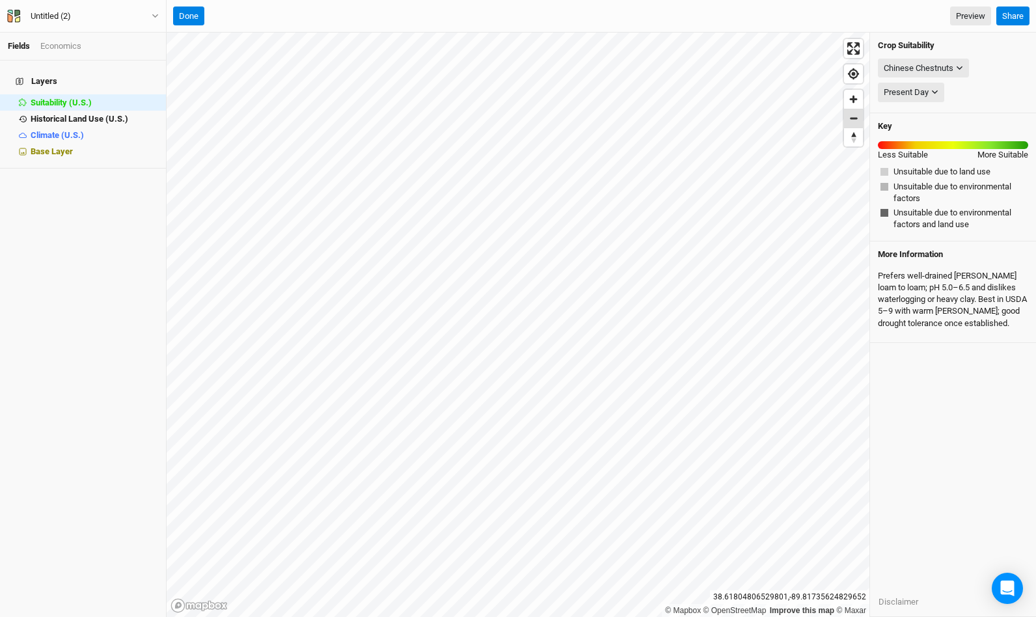
click at [858, 122] on span "Zoom out" at bounding box center [853, 118] width 19 height 18
click at [856, 119] on span "Zoom out" at bounding box center [853, 118] width 19 height 18
click at [941, 62] on div "Chinese Chestnuts" at bounding box center [918, 68] width 70 height 13
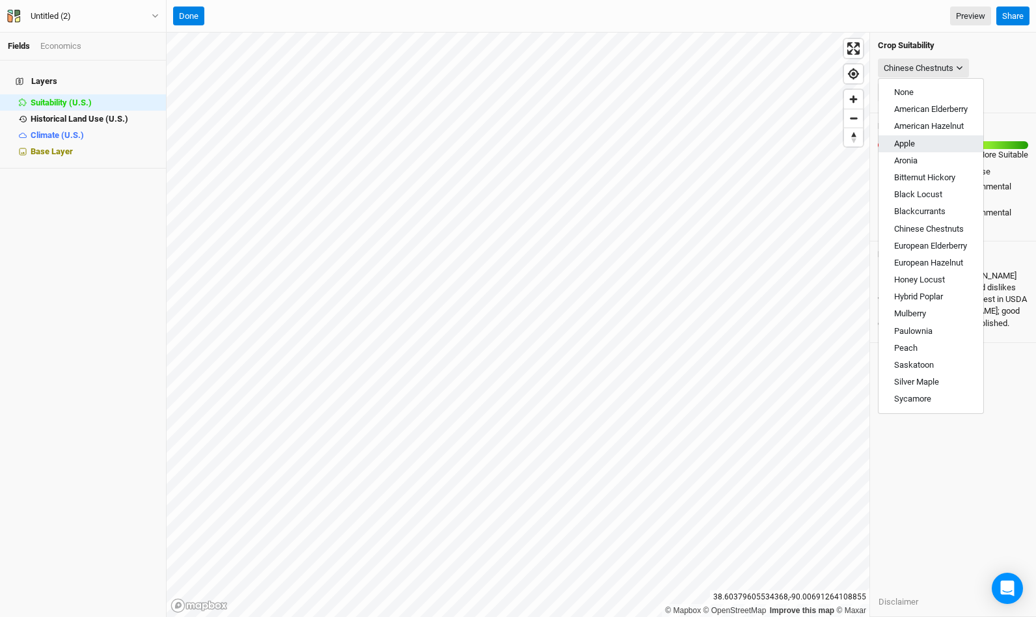
click at [930, 145] on button "Apple" at bounding box center [930, 143] width 105 height 17
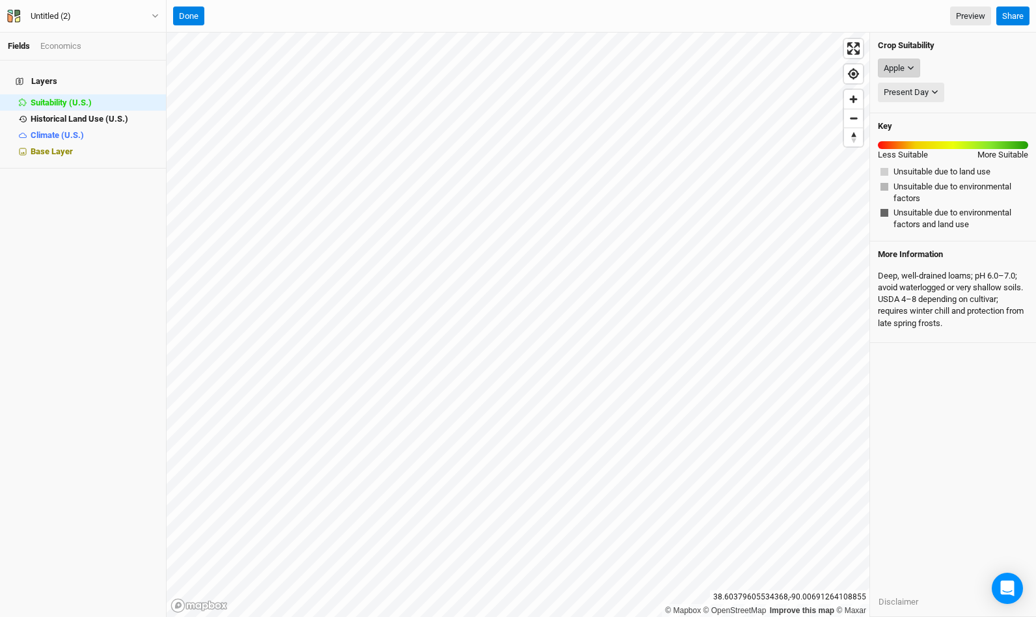
click at [917, 70] on button "Apple" at bounding box center [898, 69] width 42 height 20
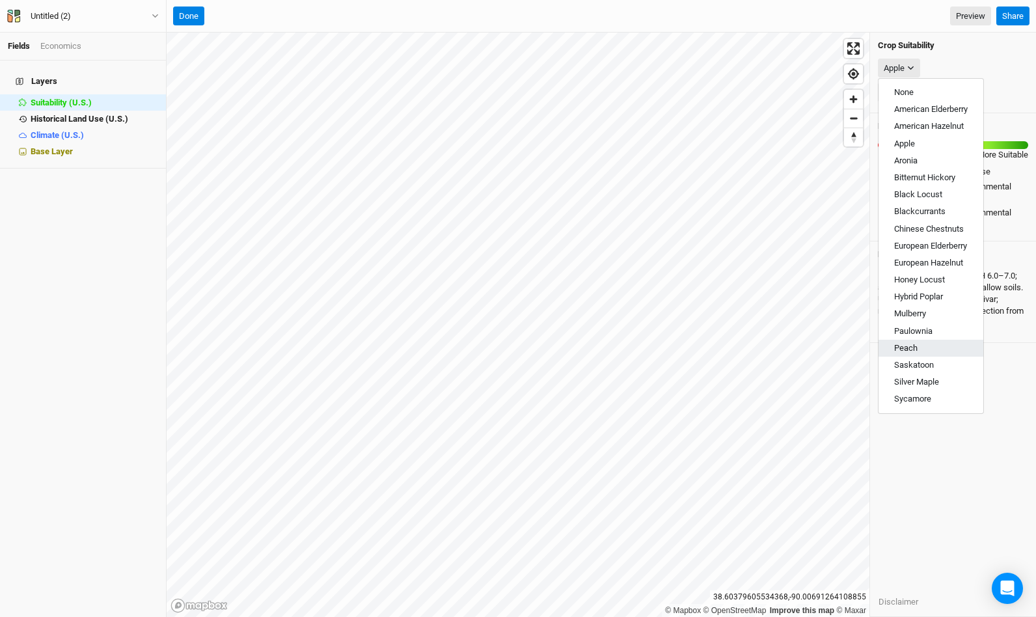
click at [925, 350] on button "Peach" at bounding box center [930, 348] width 105 height 17
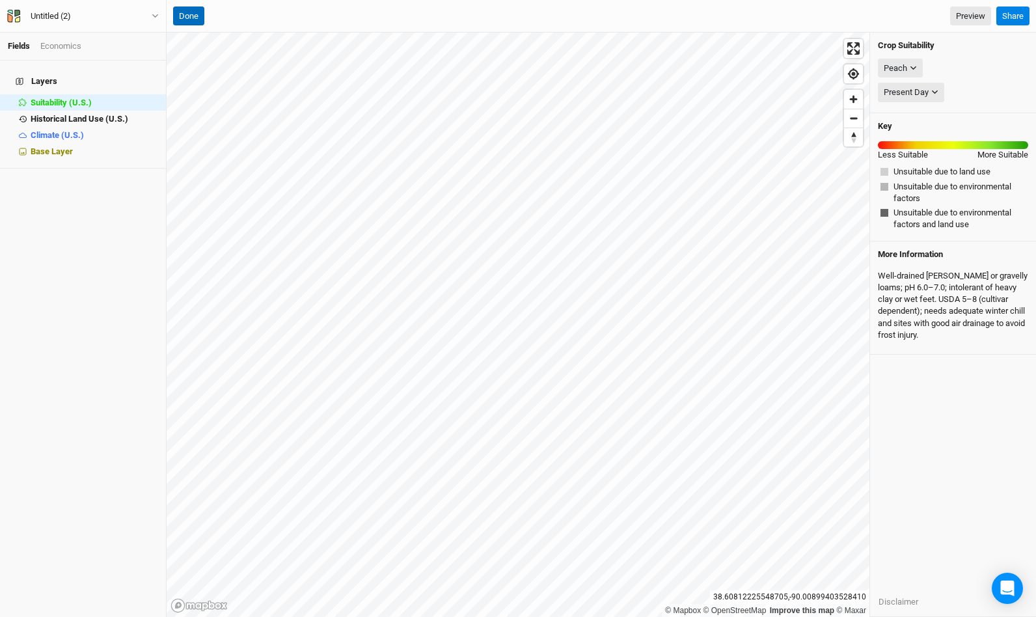
click at [199, 16] on button "Done" at bounding box center [188, 17] width 31 height 20
